Goal: Task Accomplishment & Management: Complete application form

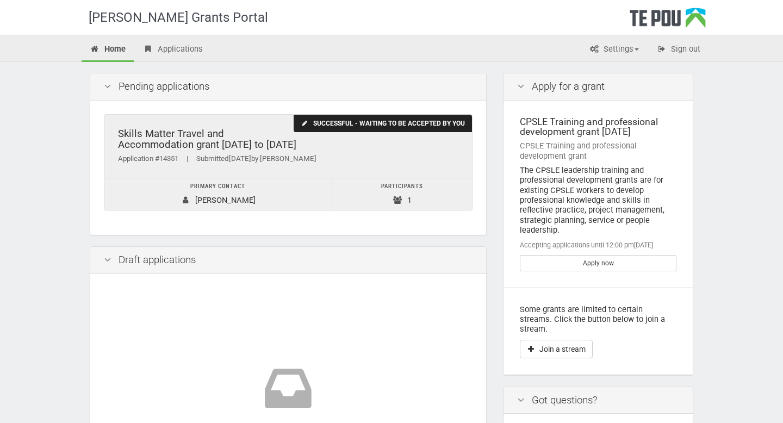
click at [400, 121] on div "Successful - waiting to be accepted by you" at bounding box center [383, 124] width 178 height 18
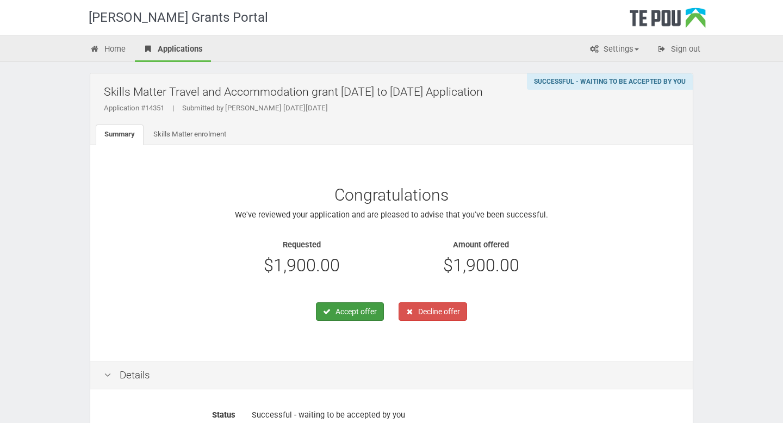
click at [351, 315] on button "Accept offer" at bounding box center [350, 311] width 68 height 18
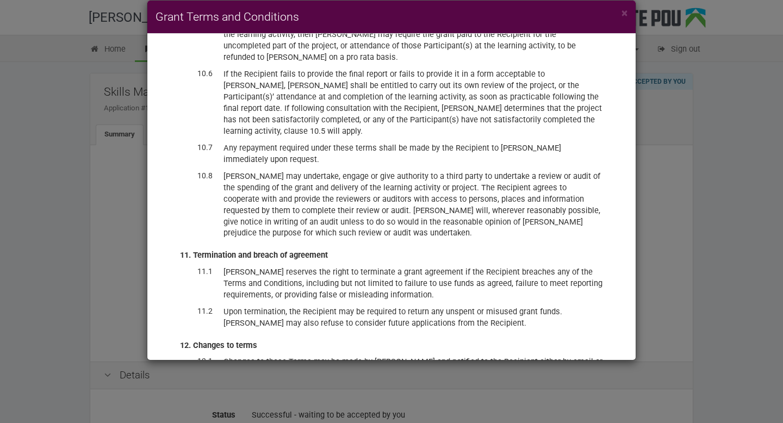
scroll to position [2690, 0]
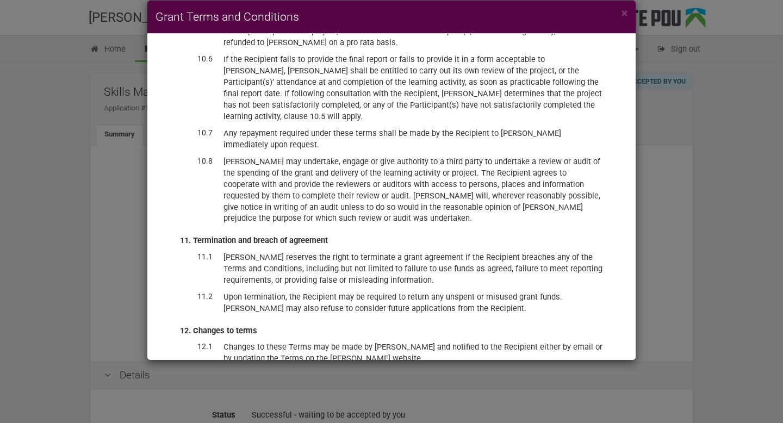
click at [208, 422] on input "I have read and accept these terms and conditions, and accept the offer of fund…" at bounding box center [207, 430] width 1 height 1
checkbox input "true"
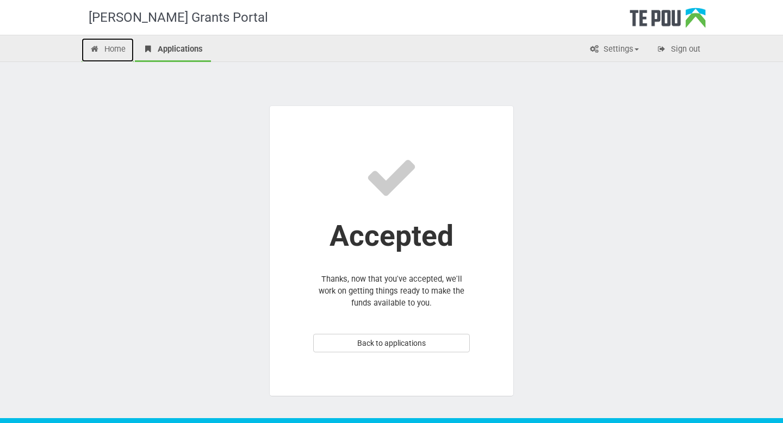
click at [117, 51] on link "Home" at bounding box center [108, 50] width 52 height 24
